Goal: Obtain resource: Obtain resource

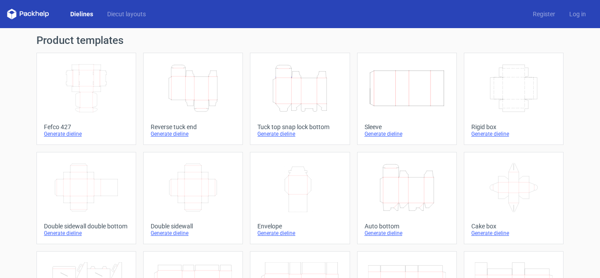
click at [162, 137] on div "Generate dieline" at bounding box center [193, 133] width 85 height 7
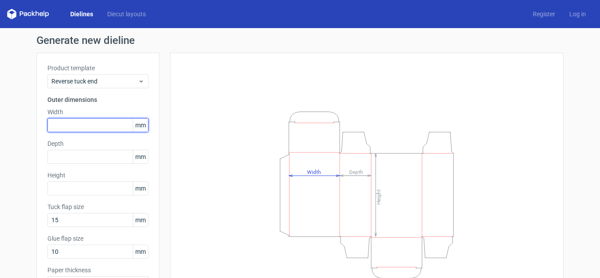
click at [86, 128] on input "text" at bounding box center [97, 125] width 101 height 14
type input "45"
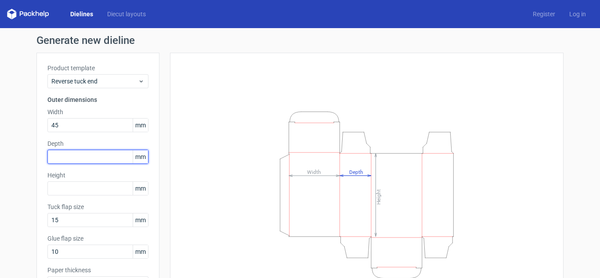
click at [73, 156] on input "text" at bounding box center [97, 157] width 101 height 14
type input "32"
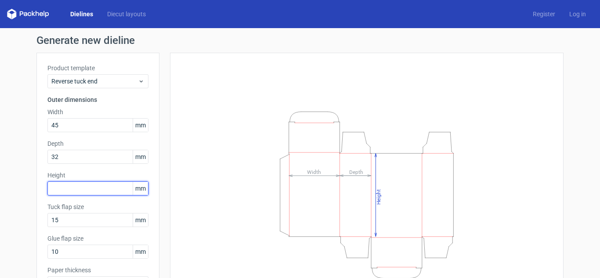
click at [65, 184] on input "text" at bounding box center [97, 188] width 101 height 14
type input "150"
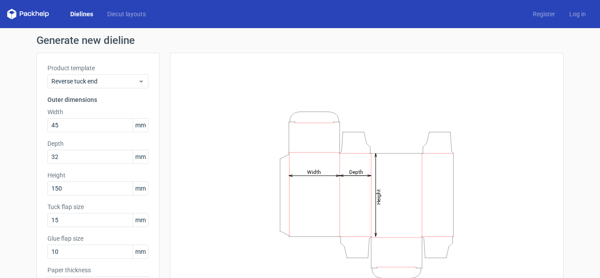
click at [192, 209] on div "Height Depth Width" at bounding box center [366, 195] width 371 height 262
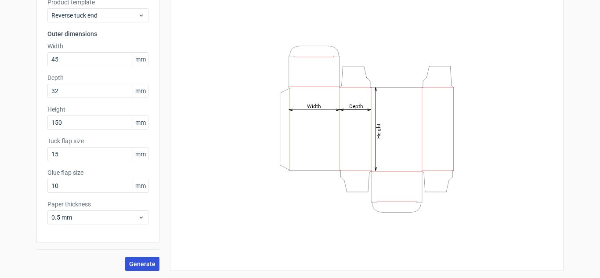
click at [135, 267] on button "Generate" at bounding box center [142, 264] width 34 height 14
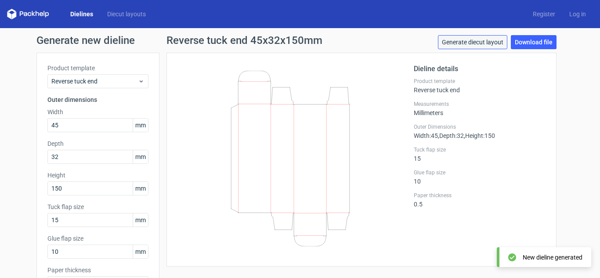
click at [446, 37] on link "Generate diecut layout" at bounding box center [472, 42] width 69 height 14
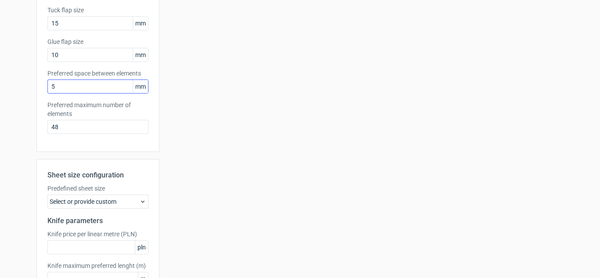
scroll to position [258, 0]
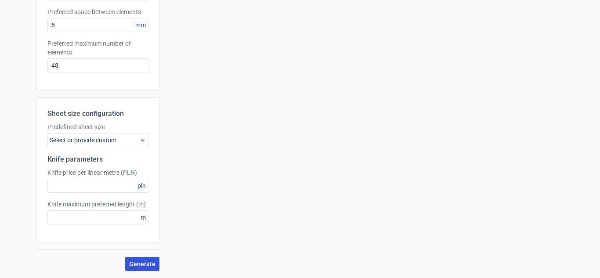
click at [134, 264] on span "Generate" at bounding box center [142, 264] width 26 height 6
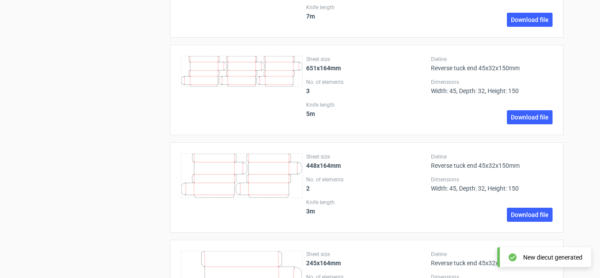
scroll to position [1411, 0]
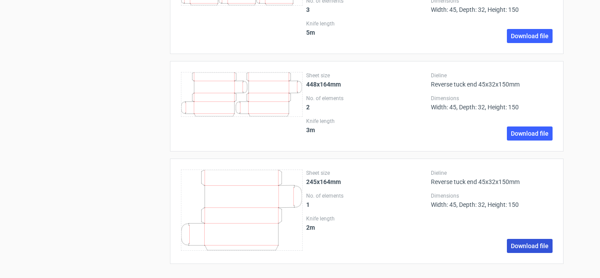
click at [513, 243] on link "Download file" at bounding box center [530, 246] width 46 height 14
